Goal: Task Accomplishment & Management: Complete application form

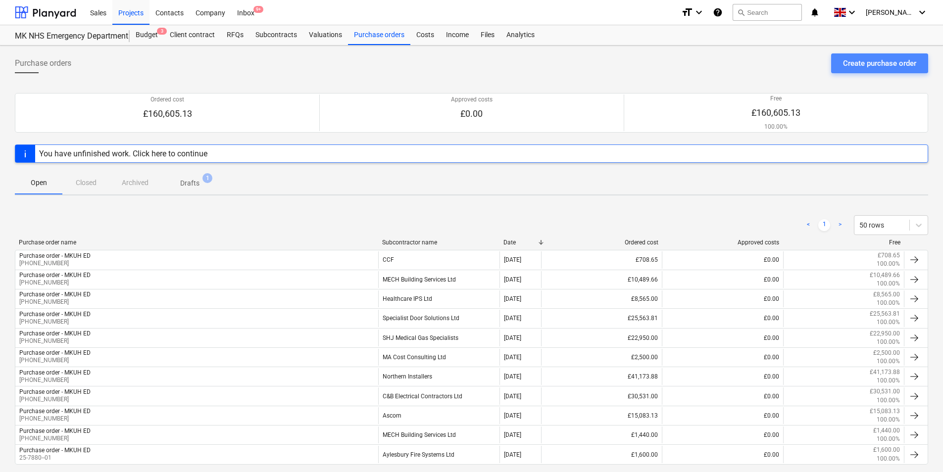
click at [865, 59] on div "Create purchase order" at bounding box center [879, 63] width 73 height 13
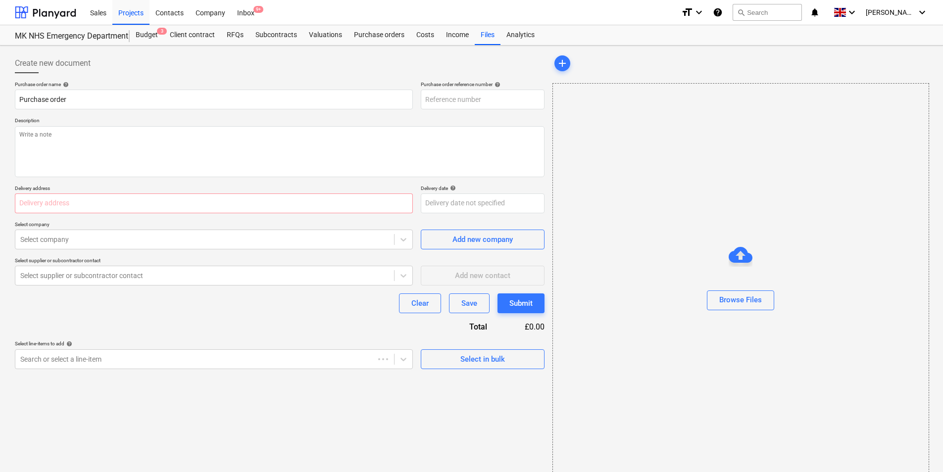
type textarea "x"
type input "25-7880-PO-024"
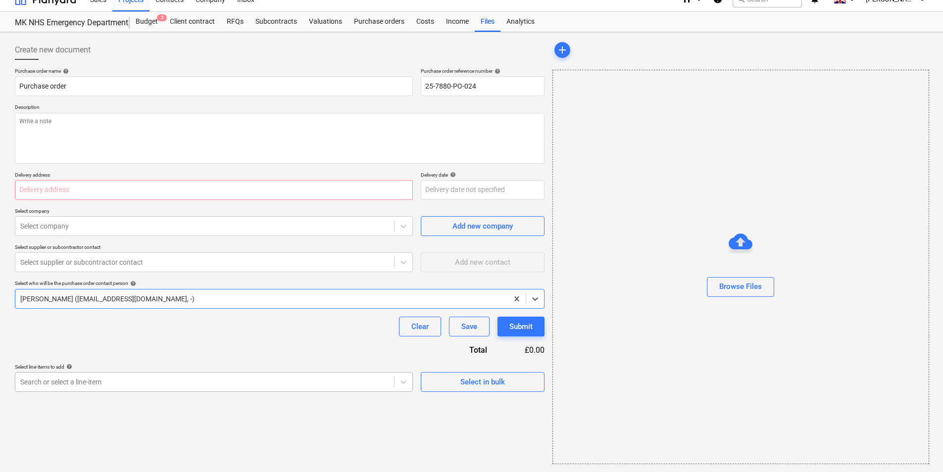
click at [116, 381] on body "Sales Projects Contacts Company Inbox 9+ format_size keyboard_arrow_down help s…" at bounding box center [471, 223] width 943 height 472
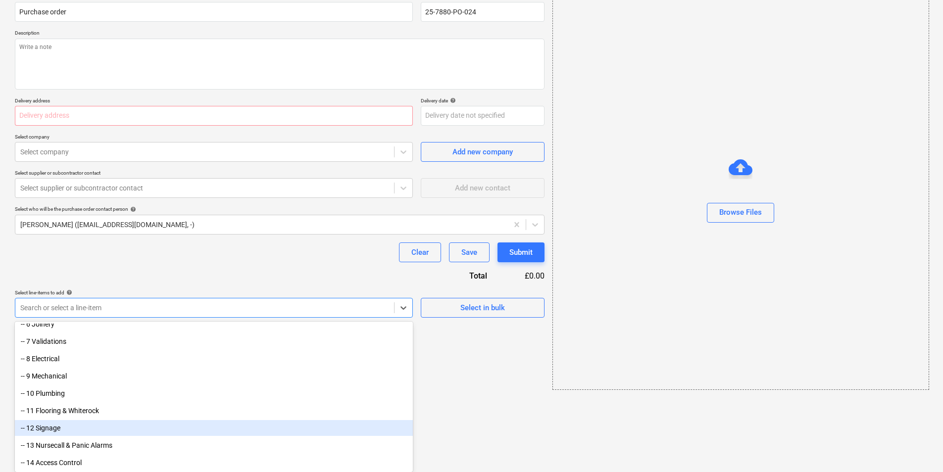
scroll to position [131, 0]
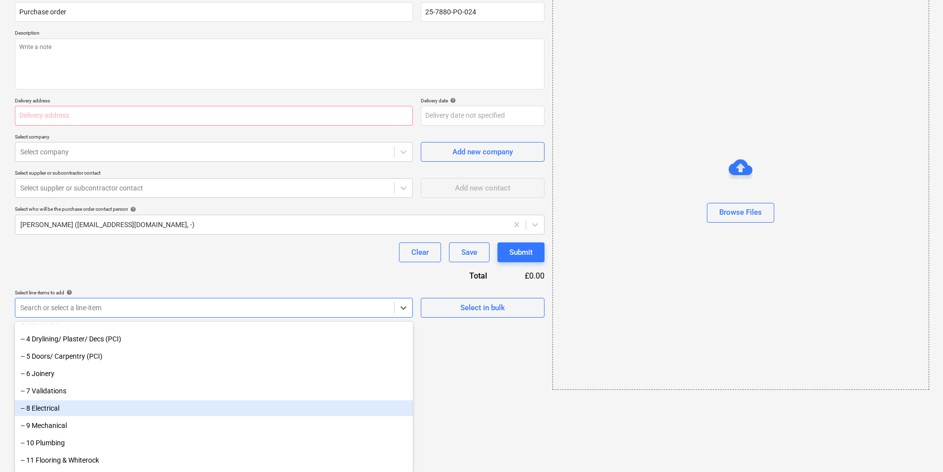
drag, startPoint x: 116, startPoint y: 381, endPoint x: 201, endPoint y: 385, distance: 85.2
click at [177, 413] on div "-- 8 Electrical" at bounding box center [214, 408] width 398 height 16
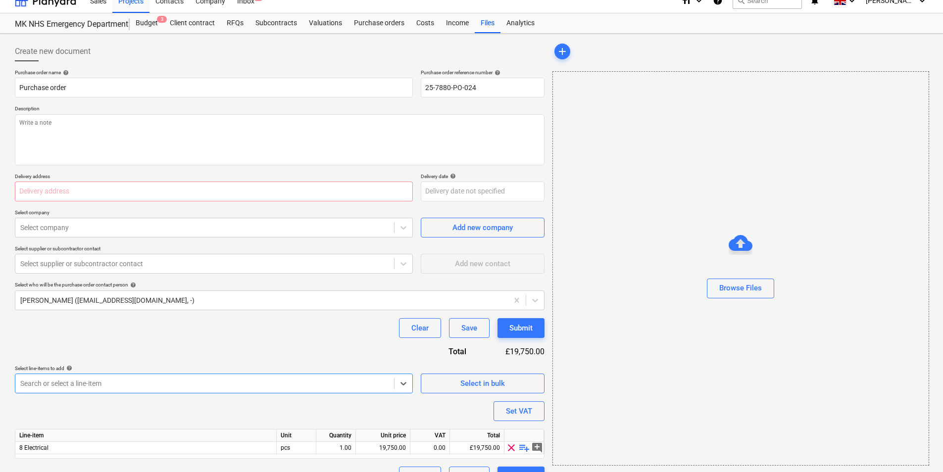
scroll to position [0, 0]
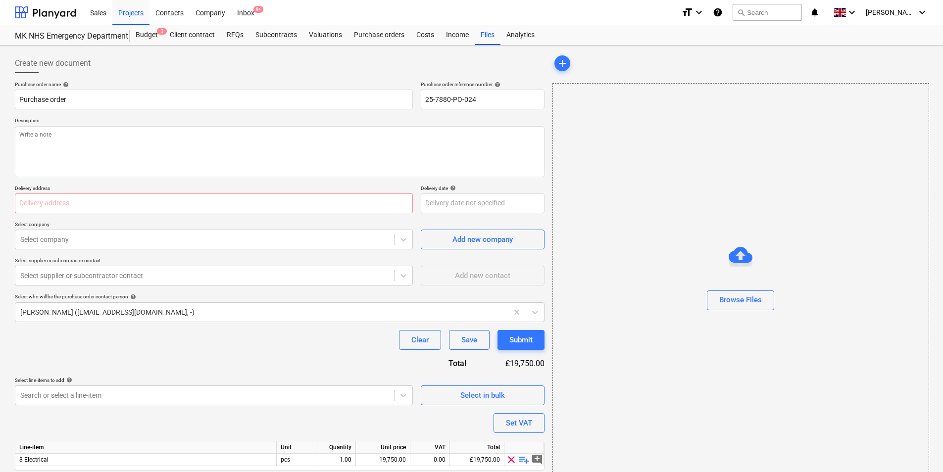
click at [173, 110] on div "Purchase order name help Purchase order Purchase order reference number help 25…" at bounding box center [279, 289] width 529 height 417
click at [172, 101] on input "Purchase order" at bounding box center [214, 100] width 398 height 20
type textarea "x"
type input "Purchase order-"
type textarea "x"
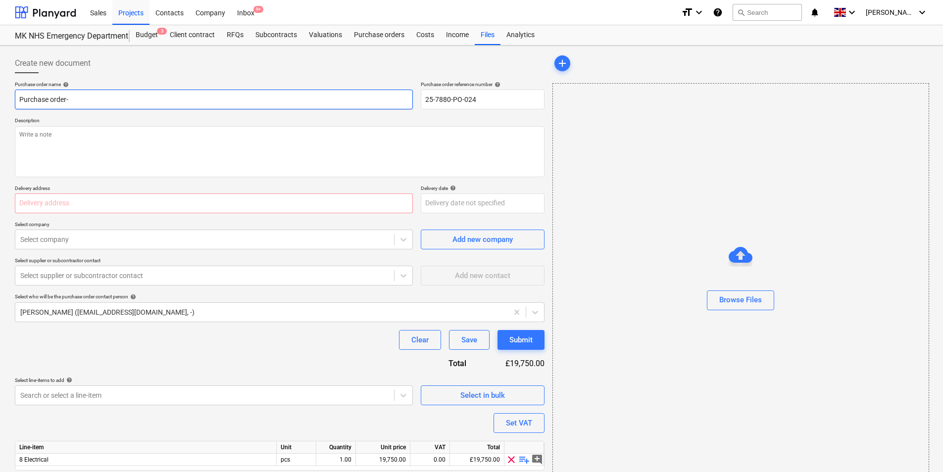
type input "Purchase order"
type textarea "x"
type input "Purchase order"
type textarea "x"
type input "Purchase order M"
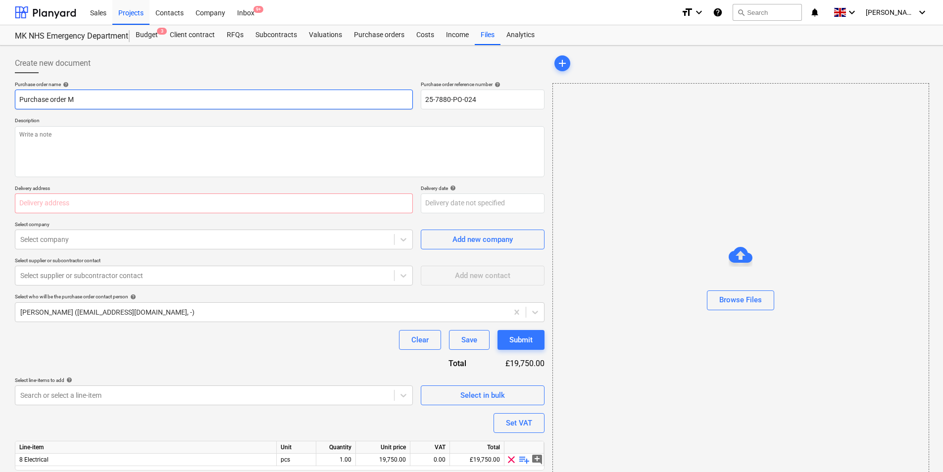
type textarea "x"
type input "Purchase order MK"
type textarea "x"
type input "Purchase order MKU"
type textarea "x"
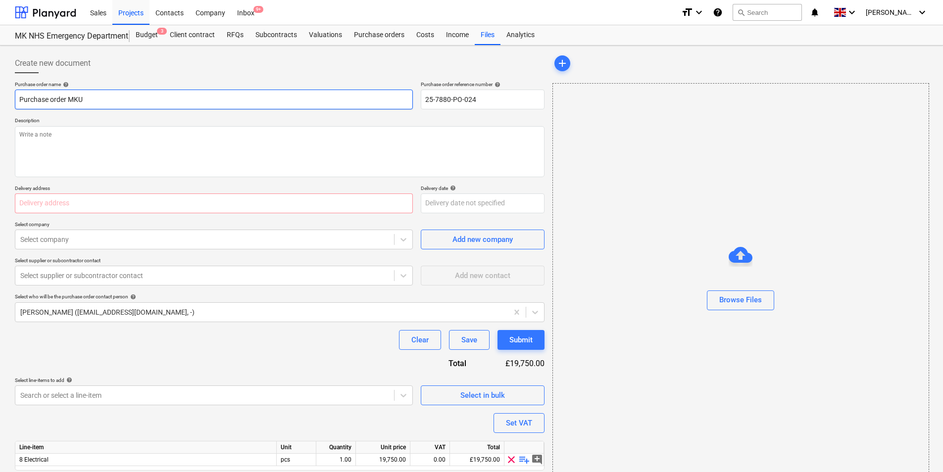
type input "Purchase order MKUH"
type textarea "x"
type input "Purchase order MKUH"
type textarea "x"
type input "Purchase order MKUH E"
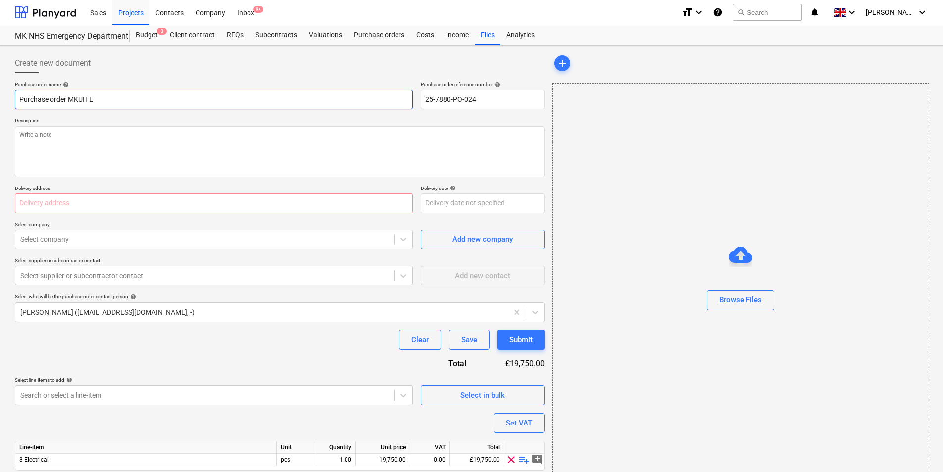
type textarea "x"
type input "Purchase order MKUH ED"
click at [69, 100] on input "Purchase order MKUH ED" at bounding box center [214, 100] width 398 height 20
type textarea "x"
type input "Purchase order -MKUH ED"
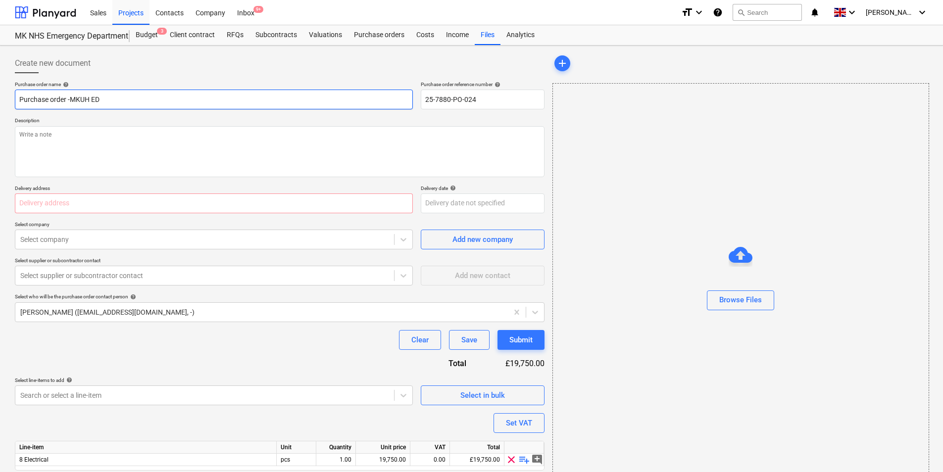
type textarea "x"
type input "Purchase order - MKUH ED"
click at [503, 100] on input "25-7880-PO-024" at bounding box center [483, 100] width 124 height 20
type textarea "x"
type input "25-7880-PO-02"
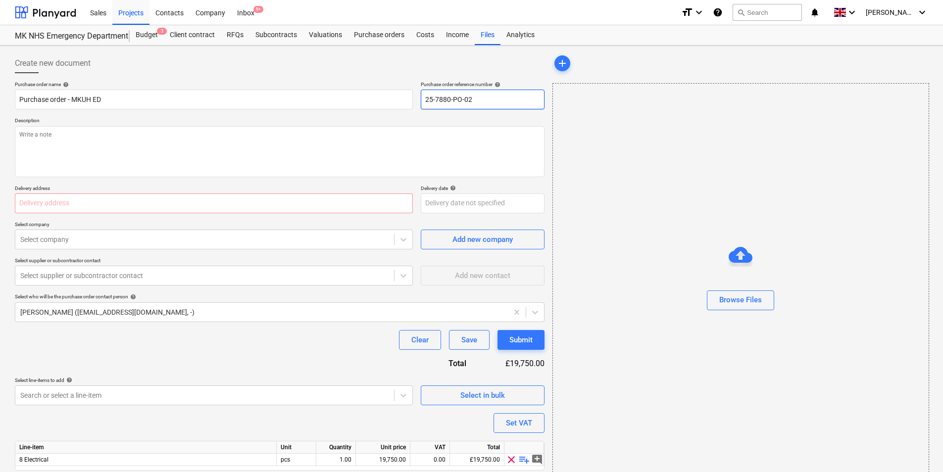
type textarea "x"
type input "25-7880-PO-0"
type textarea "x"
type input "25-7880-PO-"
type textarea "x"
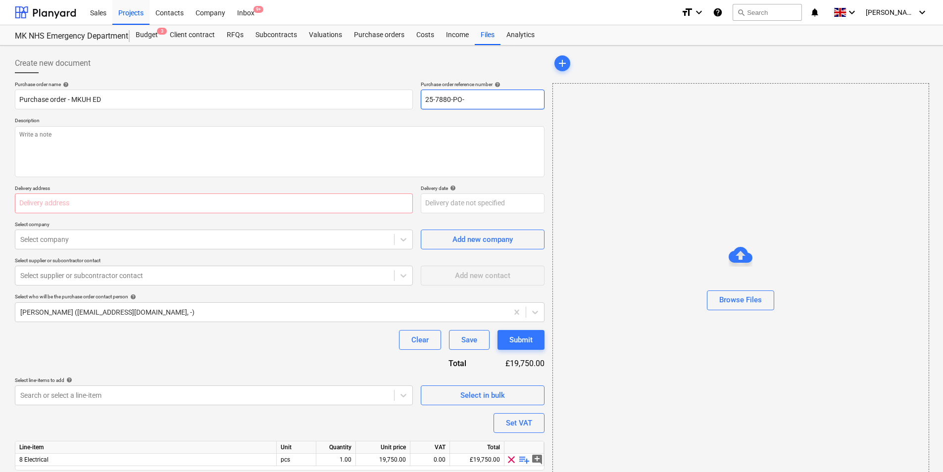
type input "25-7880-PO"
type textarea "x"
type input "25-7880-P"
type textarea "x"
type input "25-7880-"
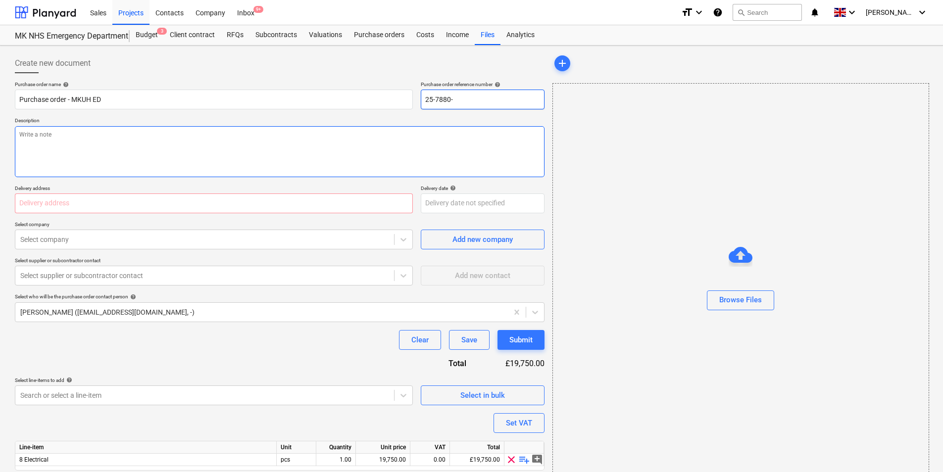
type textarea "x"
type input "[PHONE_NUMBER]"
type textarea "x"
type input "[PHONE_NUMBER]"
click at [328, 152] on textarea at bounding box center [279, 151] width 529 height 51
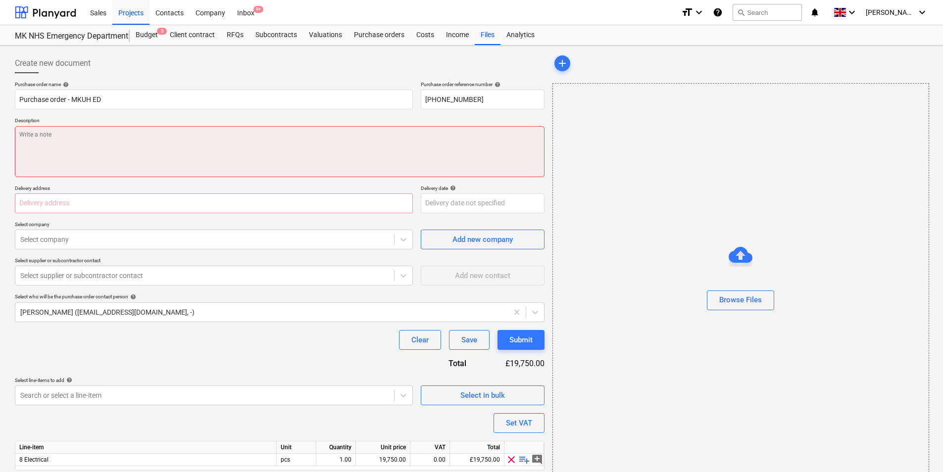
click at [62, 163] on textarea at bounding box center [279, 151] width 529 height 51
type textarea "x"
type textarea "N"
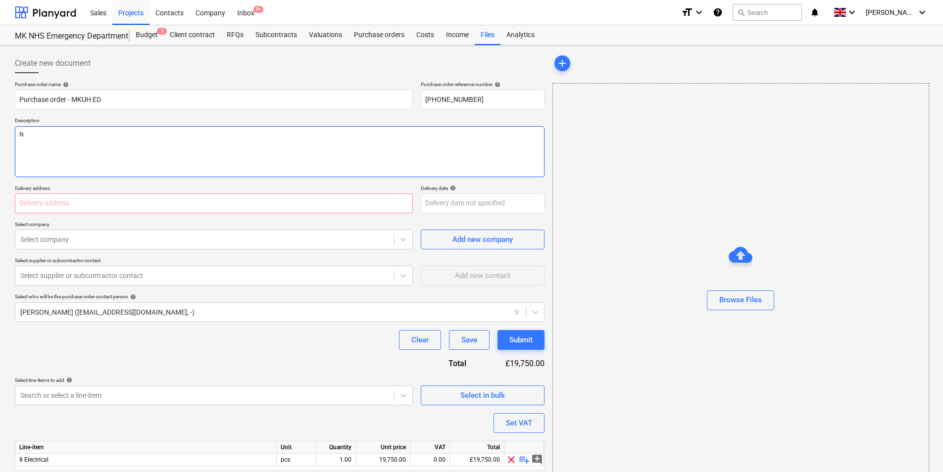
type textarea "x"
type textarea "Ne"
type textarea "x"
type textarea "New"
type textarea "x"
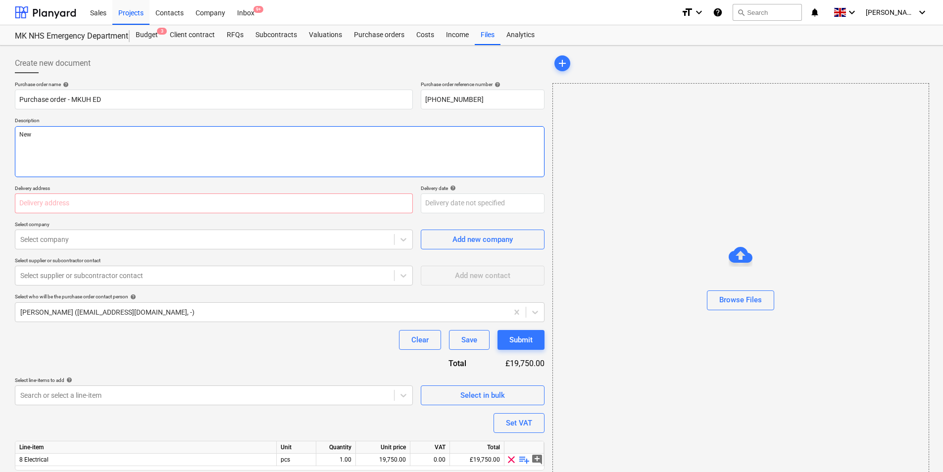
type textarea "New"
type textarea "x"
type textarea "New D"
type textarea "x"
type textarea "New Da"
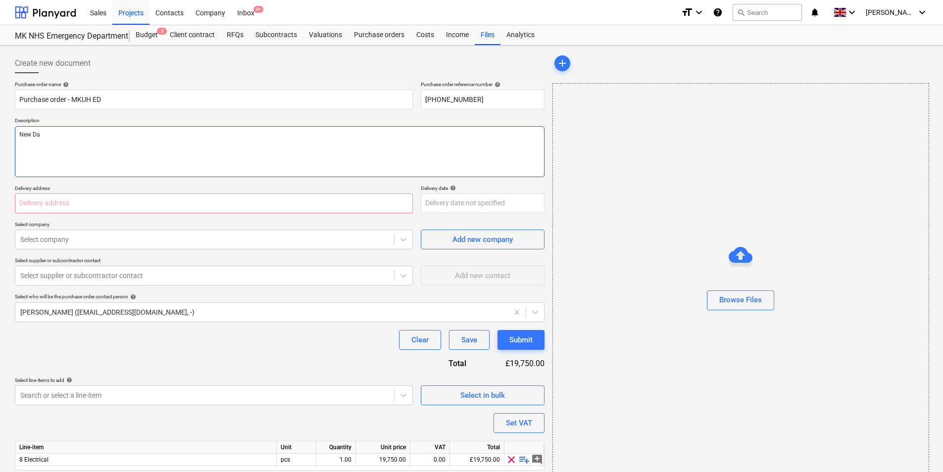
type textarea "x"
type textarea "New Dat"
type textarea "x"
type textarea "New Data"
type textarea "x"
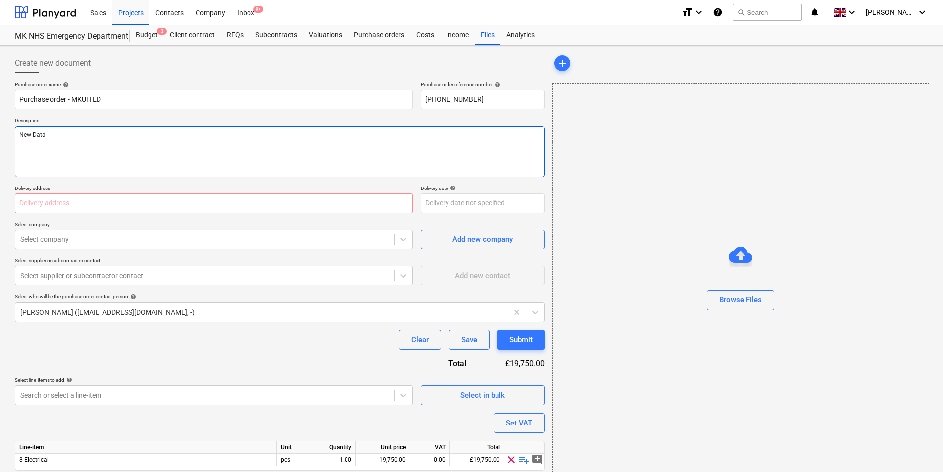
type textarea "New Data"
type textarea "x"
type textarea "New Data C"
type textarea "x"
type textarea "New Data Ca"
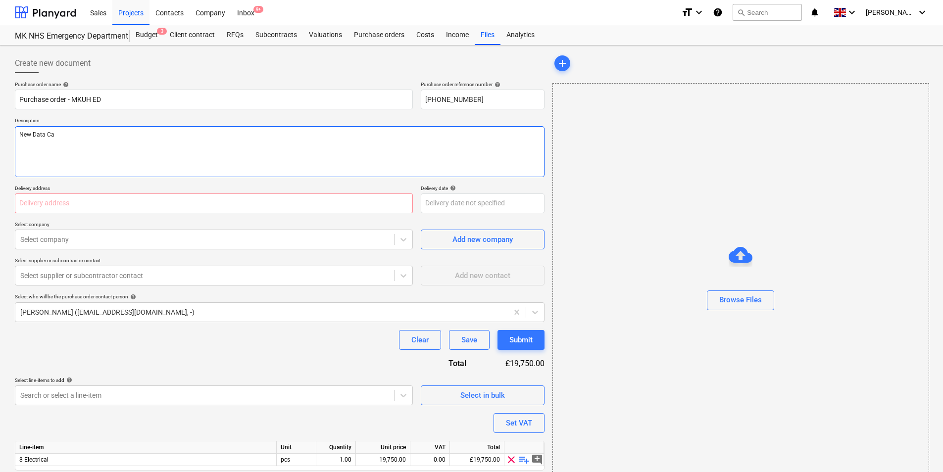
type textarea "x"
type textarea "New Data Cab"
type textarea "x"
type textarea "New Data Cabb"
type textarea "x"
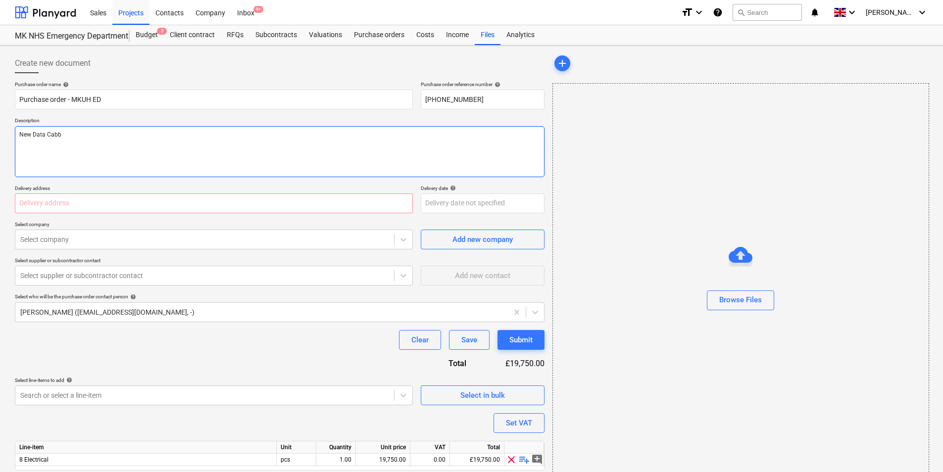
type textarea "New Data Cabbl"
type textarea "x"
type textarea "New Data Cabbli"
type textarea "x"
type textarea "New Data Cabblin"
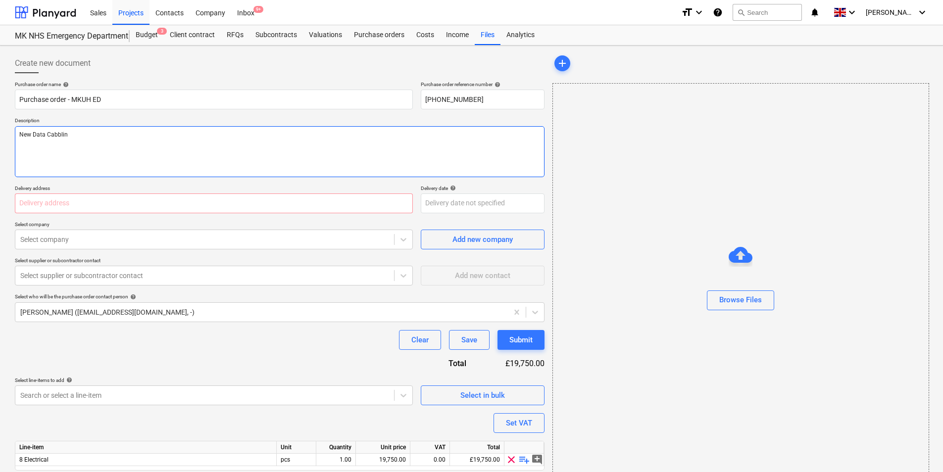
type textarea "x"
type textarea "New Data Cabbling"
type textarea "x"
type textarea "New Data Cabbling"
click at [56, 135] on textarea "New Data Cabbling" at bounding box center [279, 151] width 529 height 51
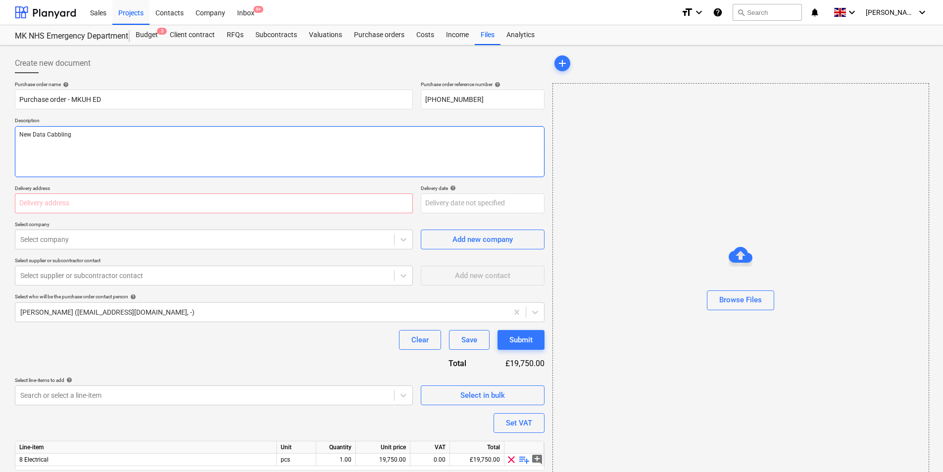
type textarea "x"
type textarea "New Data Cabling"
type textarea "x"
click at [104, 203] on input "text" at bounding box center [214, 203] width 398 height 20
type input "[PERSON_NAME][GEOGRAPHIC_DATA], [STREET_ADDRESS][PERSON_NAME]"
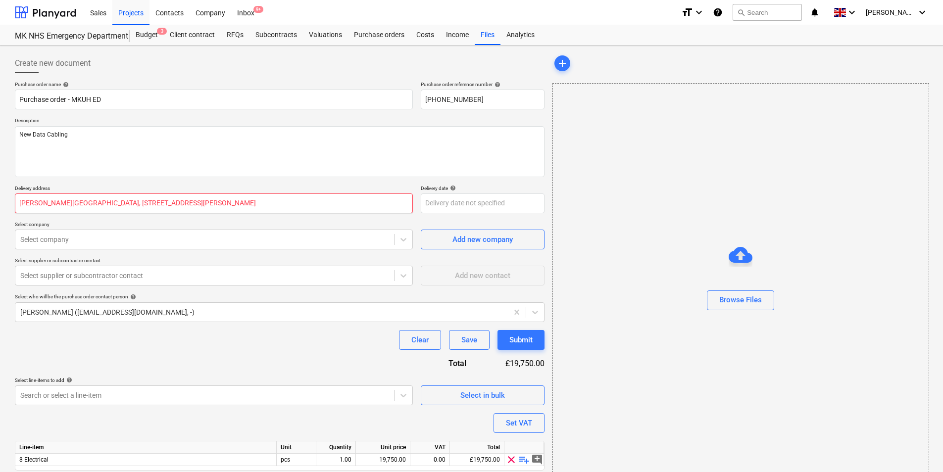
type input "mech"
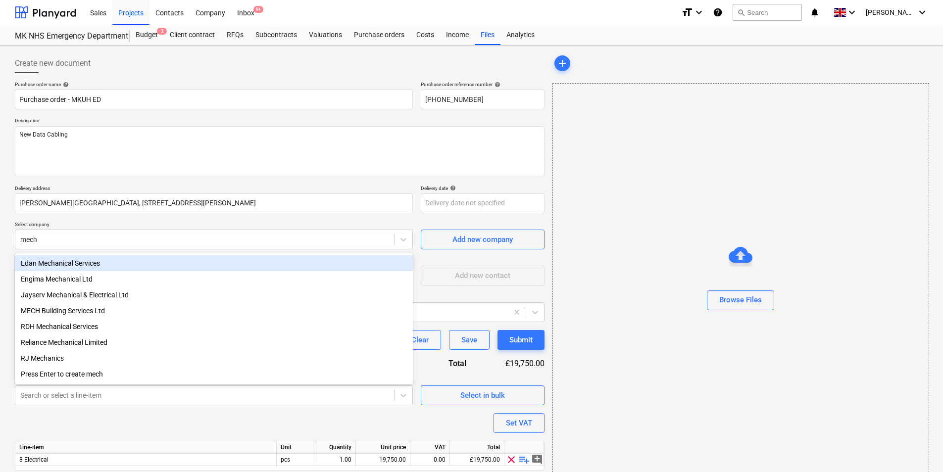
type textarea "x"
click at [100, 225] on p "Select company" at bounding box center [214, 225] width 398 height 8
click at [81, 241] on div "mech" at bounding box center [204, 240] width 369 height 10
click at [81, 241] on div at bounding box center [204, 240] width 369 height 10
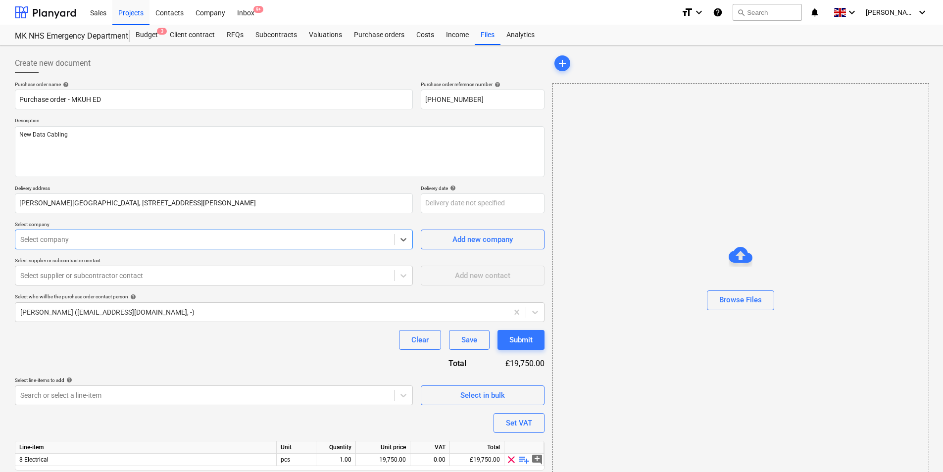
click at [81, 241] on div at bounding box center [204, 240] width 369 height 10
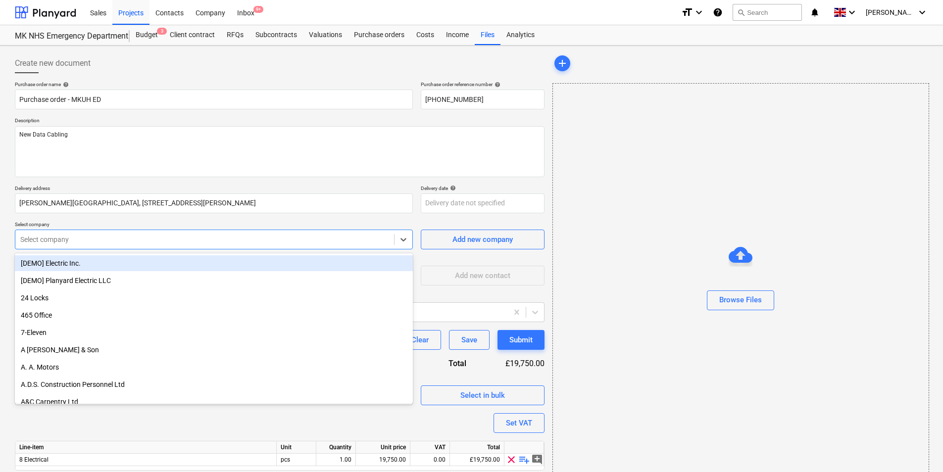
click at [81, 241] on div at bounding box center [204, 240] width 369 height 10
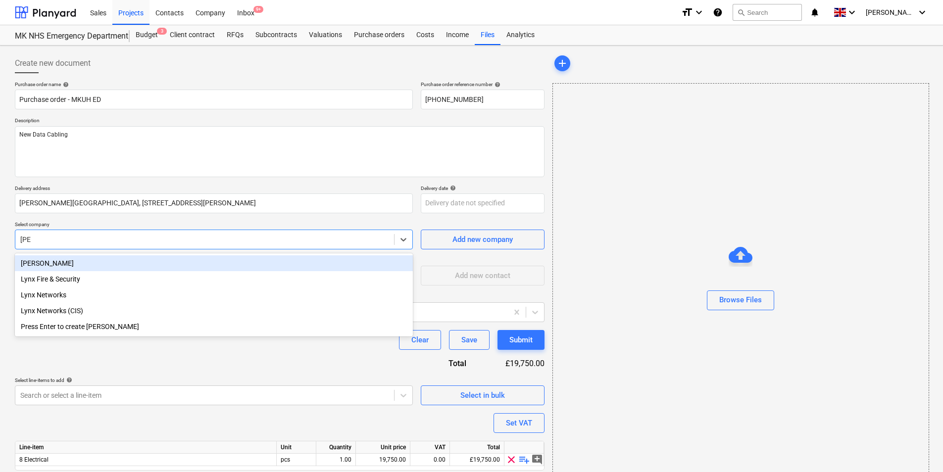
type input "lynx"
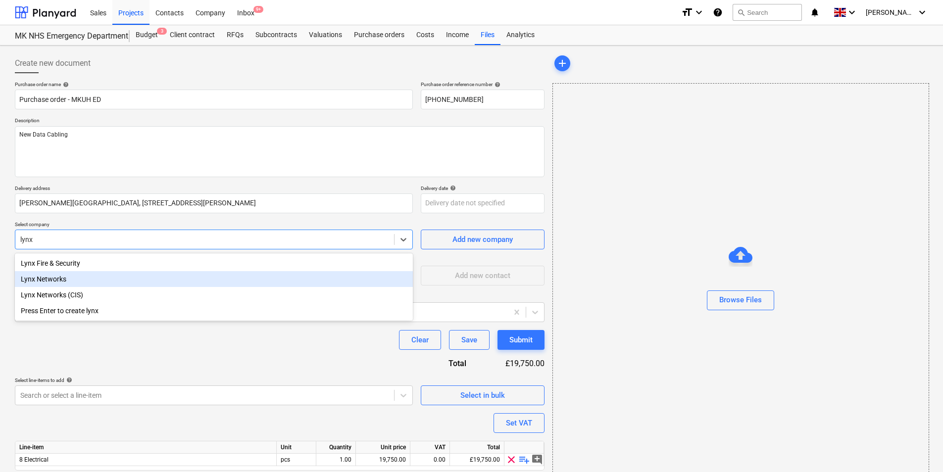
click at [96, 282] on div "Lynx Networks" at bounding box center [214, 279] width 398 height 16
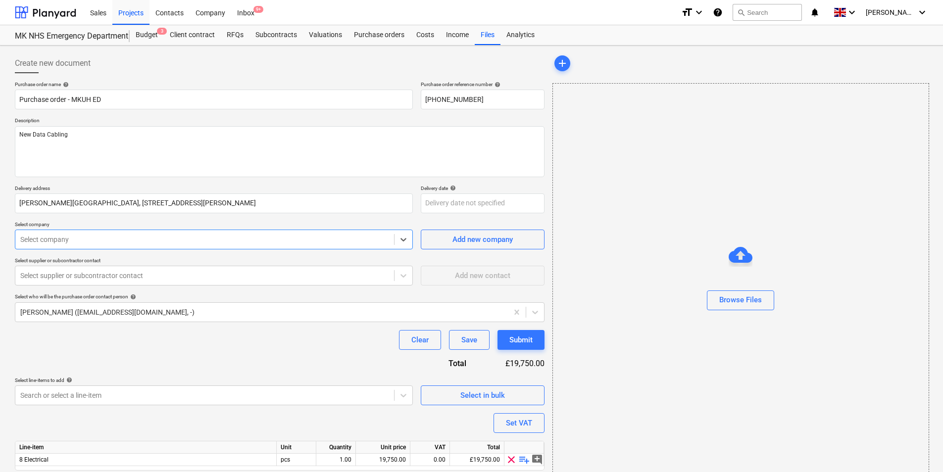
type textarea "x"
click at [404, 277] on icon at bounding box center [403, 276] width 6 height 3
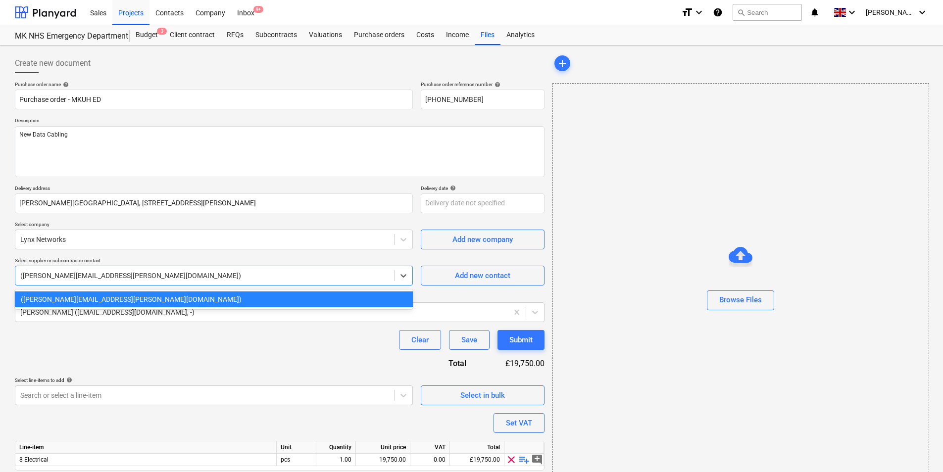
click at [292, 276] on div at bounding box center [204, 276] width 369 height 10
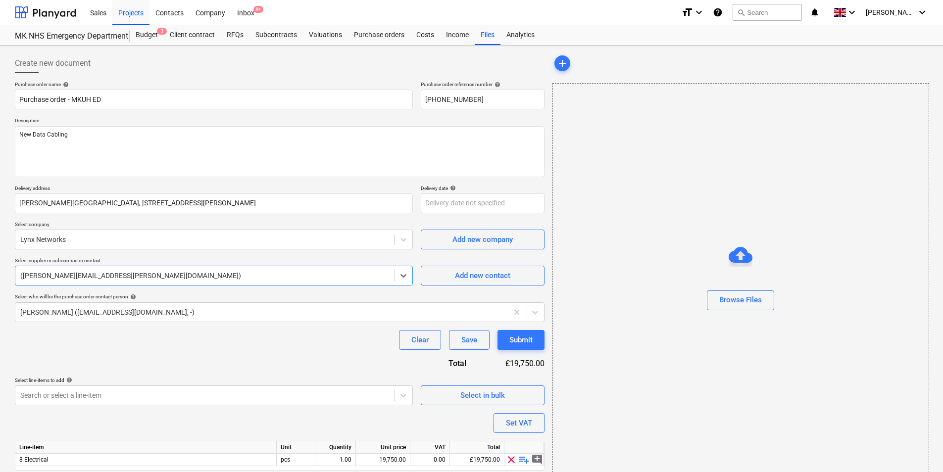
click at [292, 276] on div at bounding box center [204, 276] width 369 height 10
click at [472, 275] on div "Add new contact" at bounding box center [482, 275] width 55 height 13
type textarea "x"
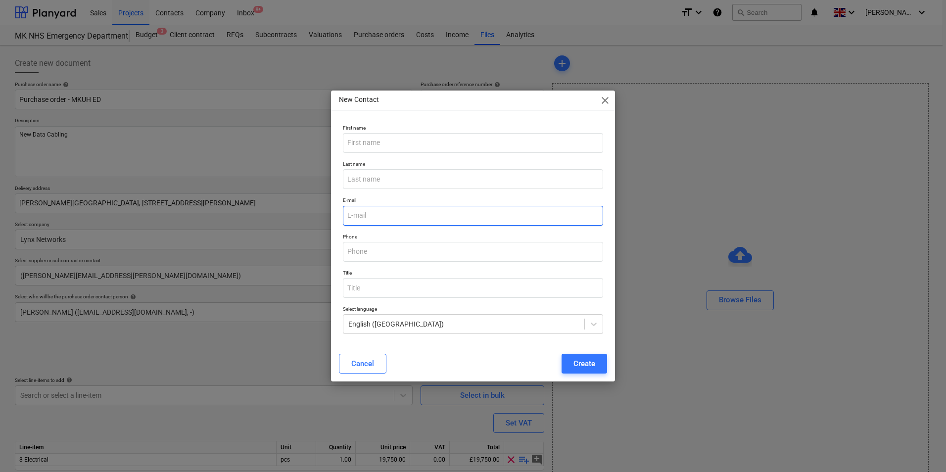
click at [362, 211] on input "email" at bounding box center [473, 216] width 260 height 20
paste input "[PERSON_NAME][EMAIL_ADDRESS][PERSON_NAME][DOMAIN_NAME]"
type input "[PERSON_NAME][EMAIL_ADDRESS][PERSON_NAME][DOMAIN_NAME]"
click at [588, 370] on div "Create" at bounding box center [585, 363] width 22 height 13
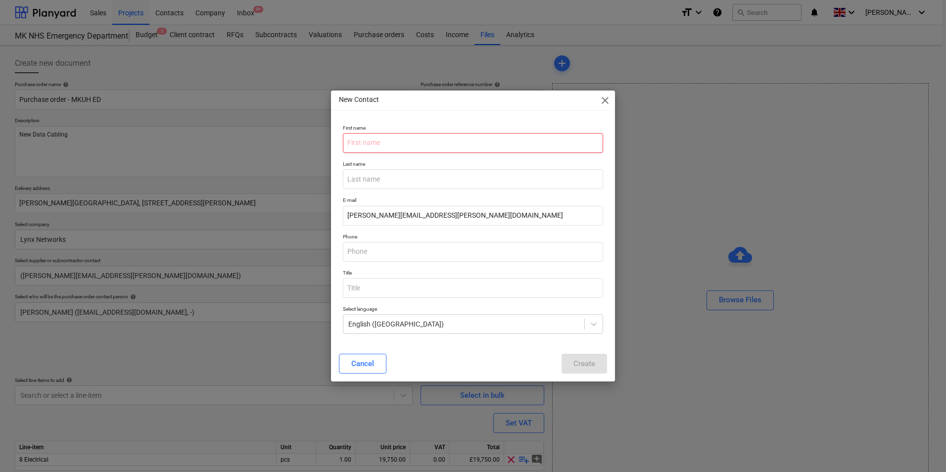
click at [376, 144] on input "text" at bounding box center [473, 143] width 260 height 20
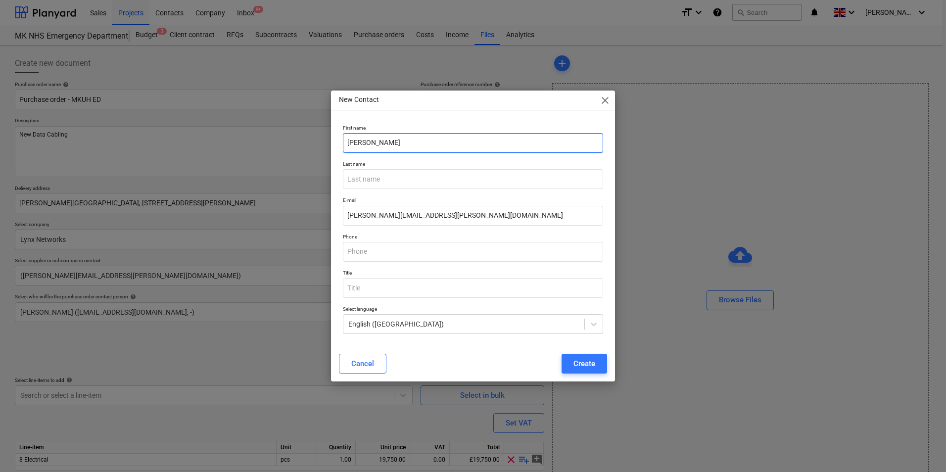
click at [349, 143] on input "[PERSON_NAME]" at bounding box center [473, 143] width 260 height 20
type input "[PERSON_NAME]"
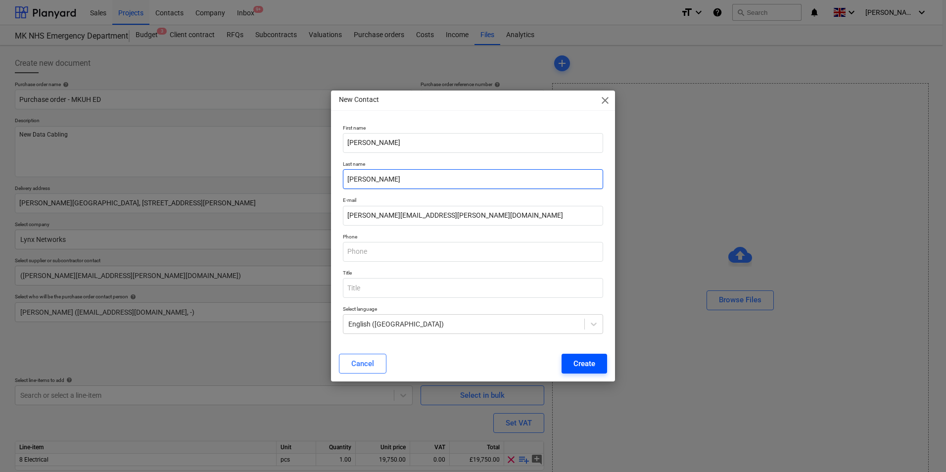
type input "[PERSON_NAME]"
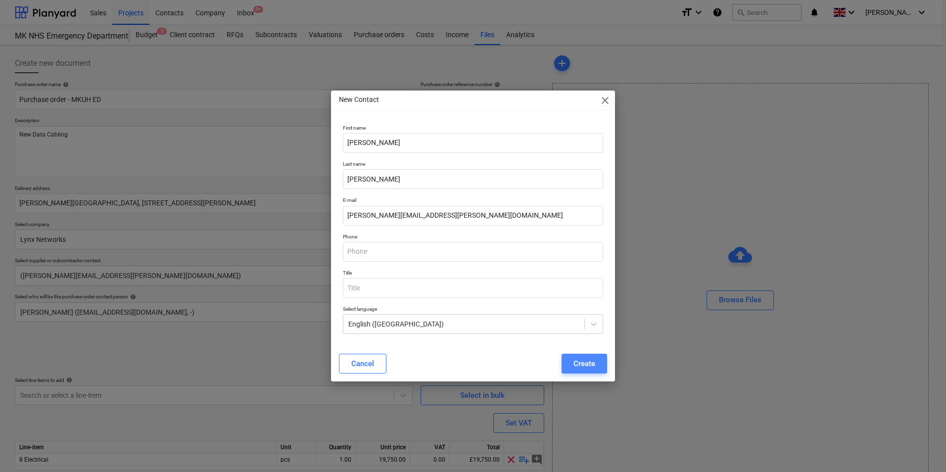
click at [585, 361] on div "Create" at bounding box center [585, 363] width 22 height 13
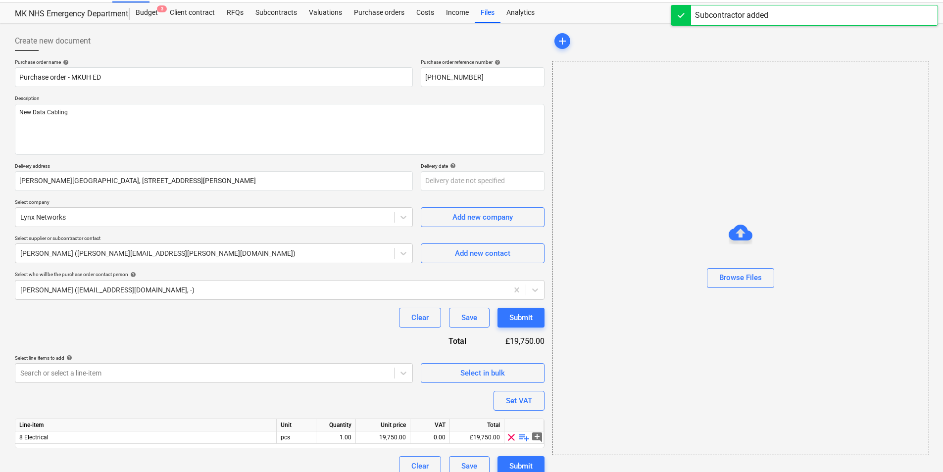
scroll to position [34, 0]
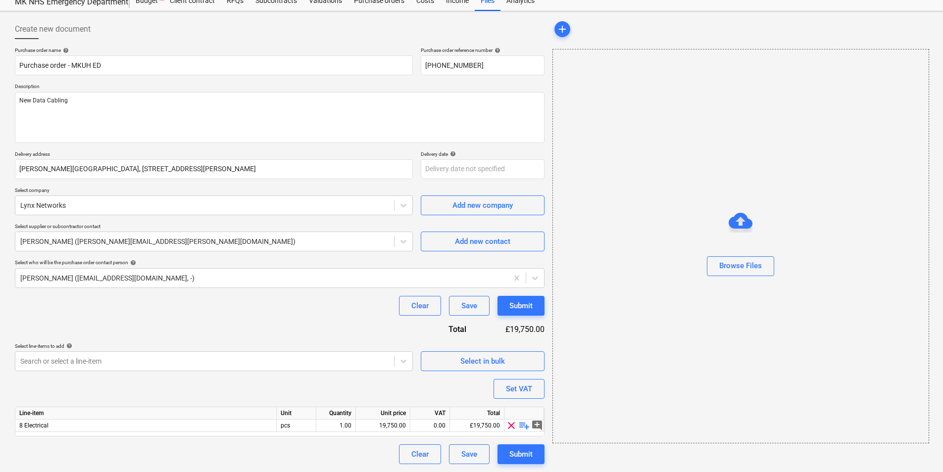
type textarea "x"
click at [399, 426] on div "19,750.00" at bounding box center [383, 426] width 46 height 12
click at [399, 426] on input "19750" at bounding box center [383, 426] width 54 height 12
type input "4560"
click at [385, 397] on div "Purchase order name help Purchase order - MKUH ED Purchase order reference numb…" at bounding box center [279, 255] width 529 height 417
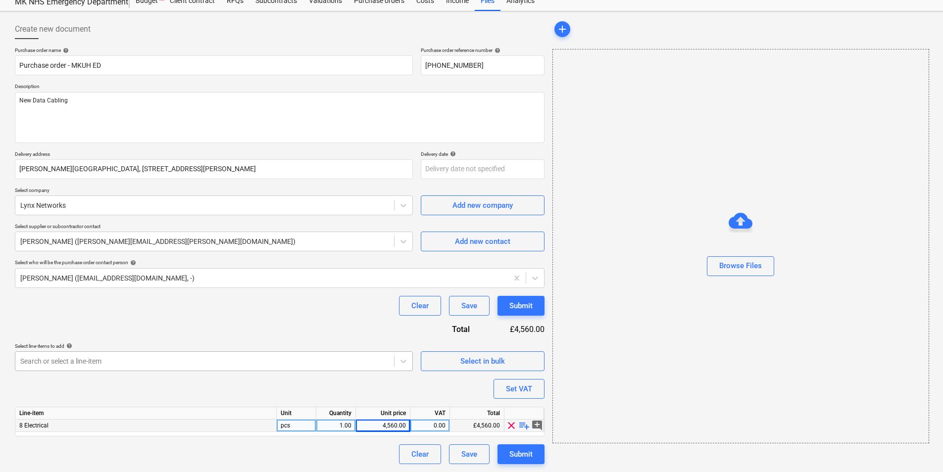
scroll to position [88, 0]
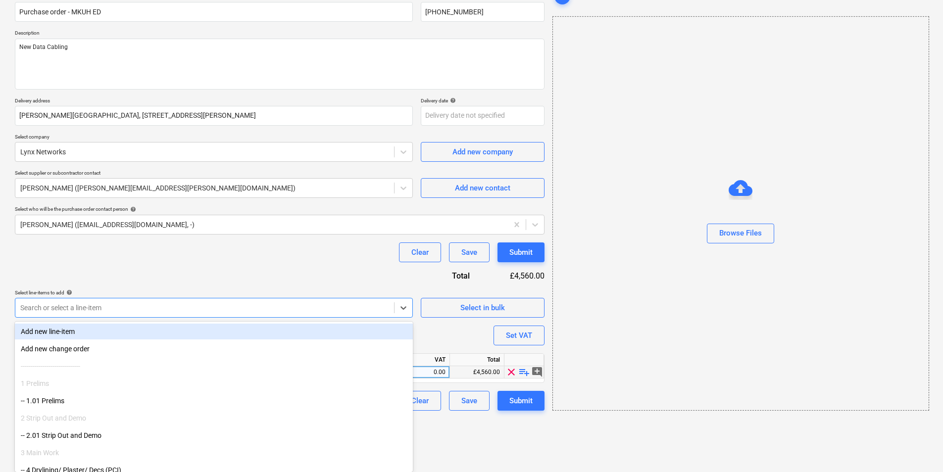
click at [173, 362] on body "Sales Projects Contacts Company Inbox 9+ format_size keyboard_arrow_down help s…" at bounding box center [471, 148] width 943 height 472
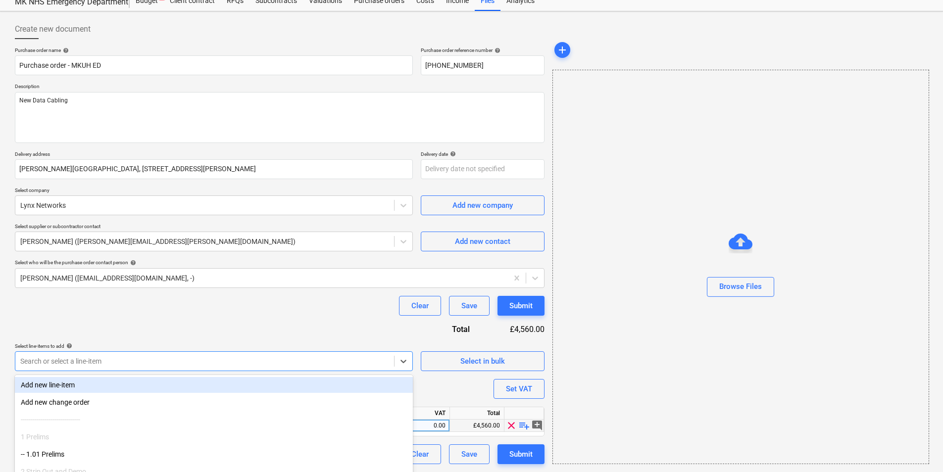
click at [235, 286] on div "Purchase order name help Purchase order - MKUH ED Purchase order reference numb…" at bounding box center [279, 255] width 529 height 417
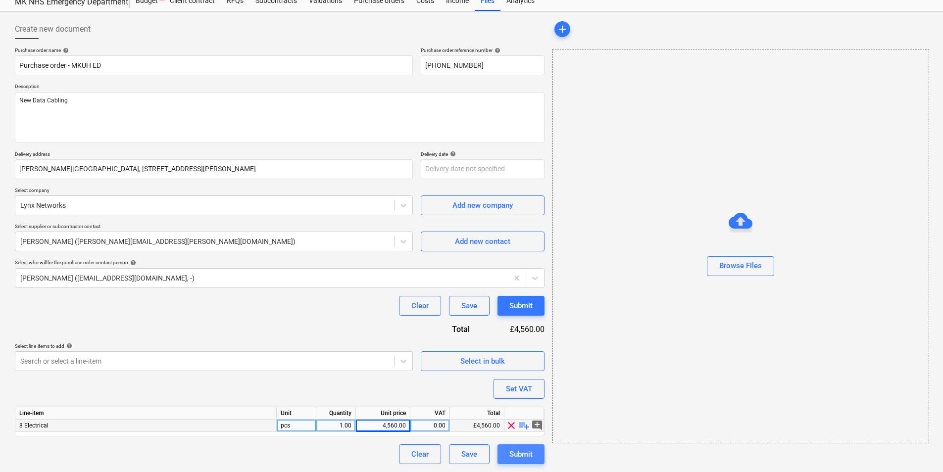
click at [508, 448] on button "Submit" at bounding box center [520, 454] width 47 height 20
type textarea "x"
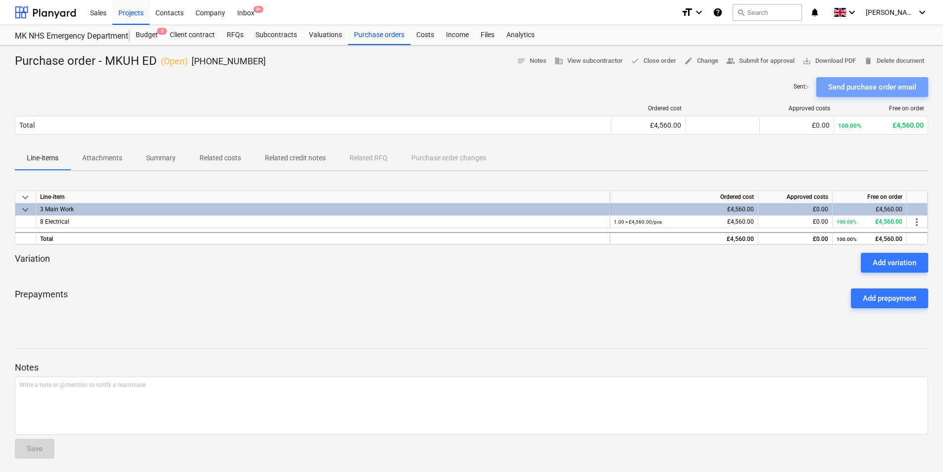
click at [856, 86] on div "Send purchase order email" at bounding box center [872, 87] width 88 height 13
click at [463, 204] on div "3 Main Work" at bounding box center [322, 209] width 565 height 12
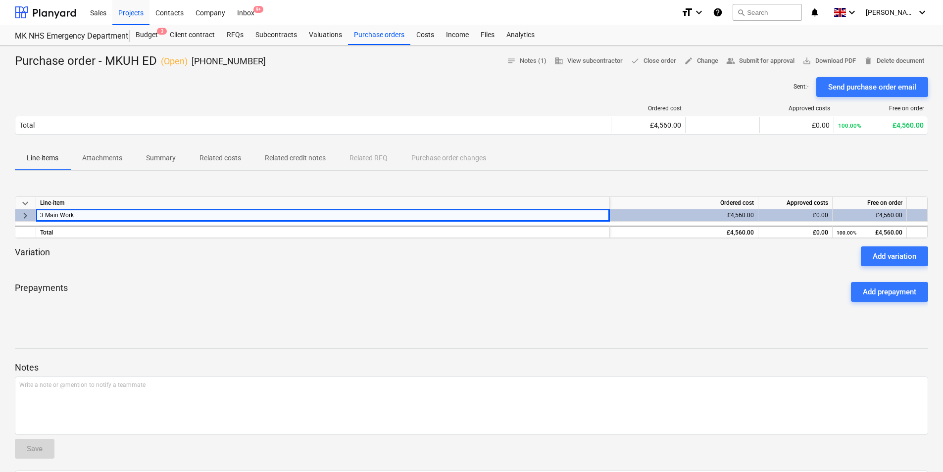
click at [463, 204] on div "Line-item" at bounding box center [323, 203] width 574 height 12
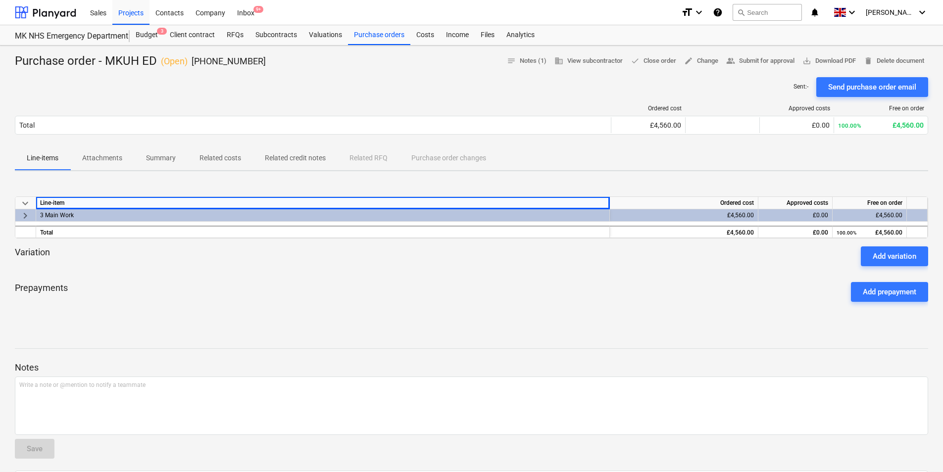
click at [428, 186] on div "keyboard_arrow_down Line-item Ordered cost Approved costs Free on order keyboar…" at bounding box center [471, 253] width 913 height 148
click at [352, 154] on div "Line-items Attachments Summary Related costs Related credit notes Related RFQ P…" at bounding box center [471, 158] width 913 height 24
click at [309, 160] on p "Related credit notes" at bounding box center [295, 158] width 61 height 10
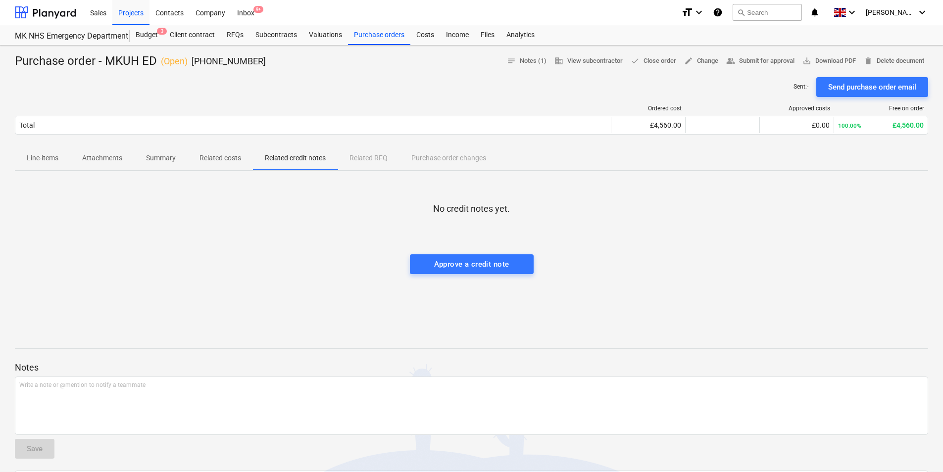
click at [234, 162] on p "Related costs" at bounding box center [220, 158] width 42 height 10
click at [154, 164] on span "Summary" at bounding box center [160, 158] width 53 height 16
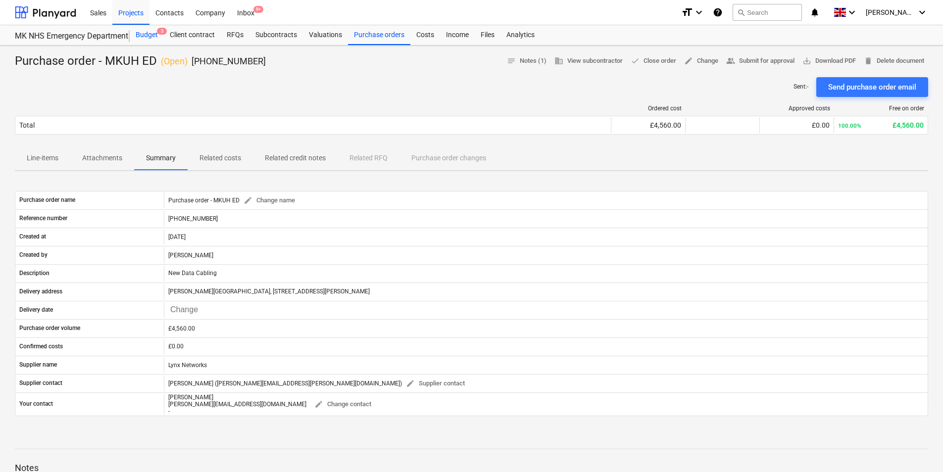
click at [157, 36] on div "Budget 3" at bounding box center [147, 35] width 34 height 20
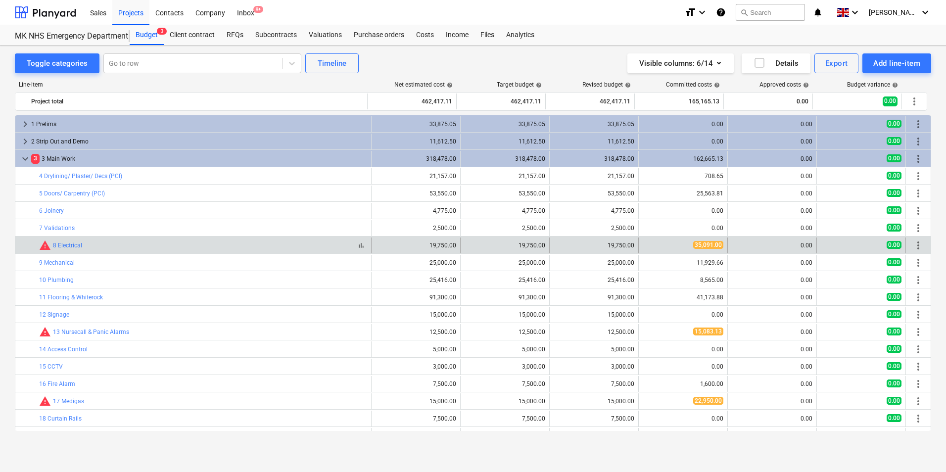
click at [105, 242] on div "bar_chart warning 8 Electrical" at bounding box center [203, 246] width 328 height 12
click at [64, 245] on link "8 Electrical" at bounding box center [67, 245] width 29 height 7
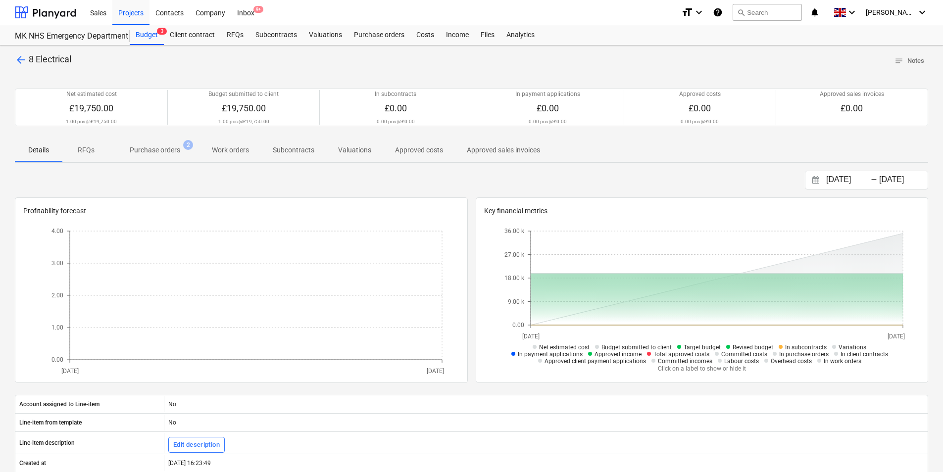
click at [167, 149] on p "Purchase orders" at bounding box center [155, 150] width 50 height 10
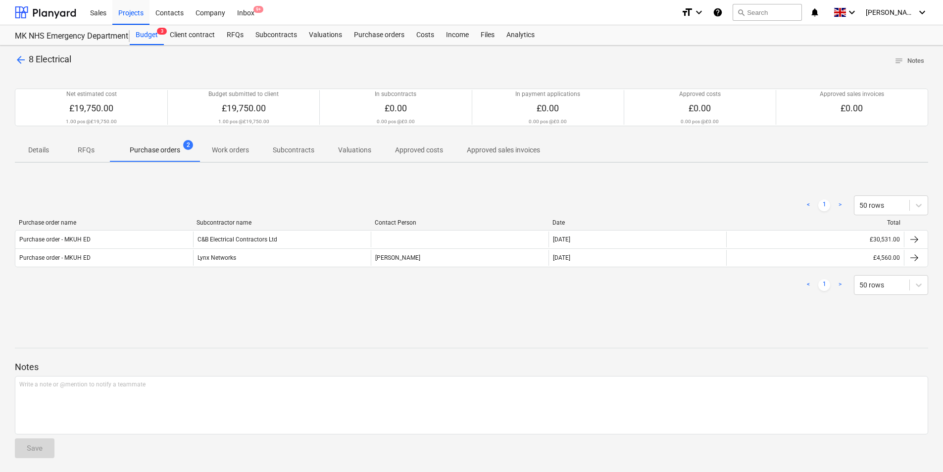
click at [41, 155] on p "Details" at bounding box center [39, 150] width 24 height 10
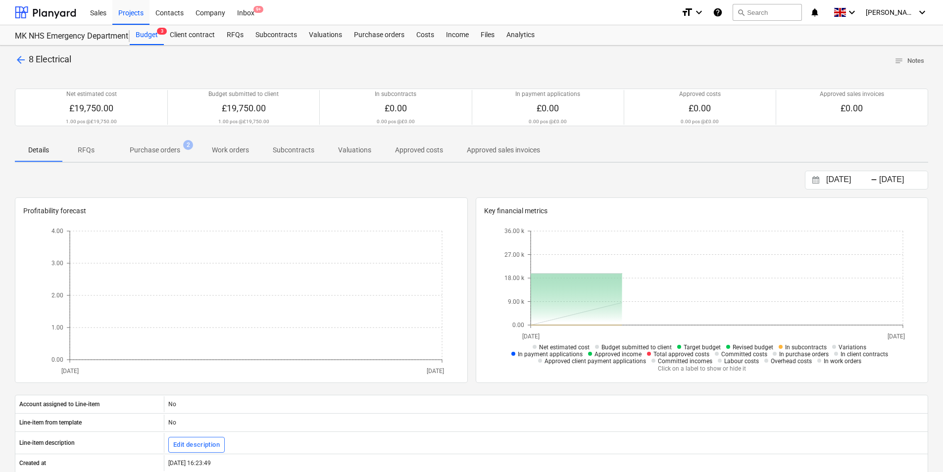
click at [36, 58] on span "8 Electrical" at bounding box center [50, 59] width 43 height 10
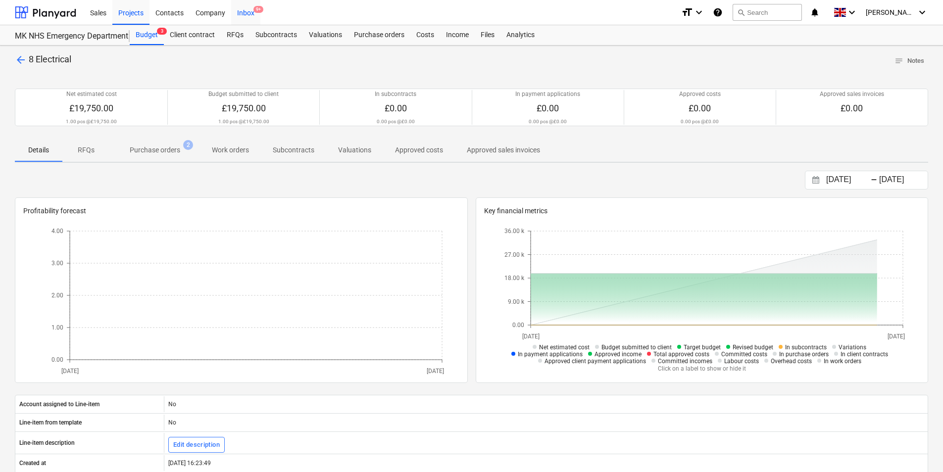
click at [238, 10] on div "Inbox 9+" at bounding box center [245, 12] width 29 height 25
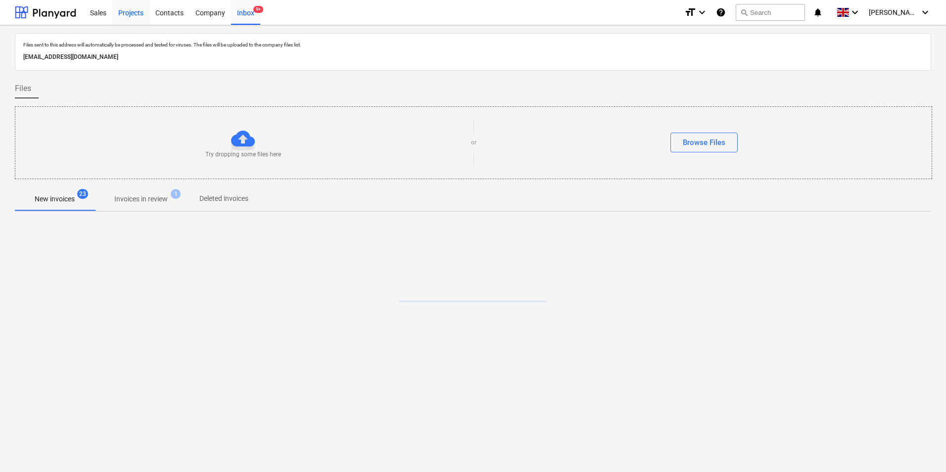
click at [148, 19] on div "Projects" at bounding box center [130, 12] width 37 height 25
